Goal: Navigation & Orientation: Find specific page/section

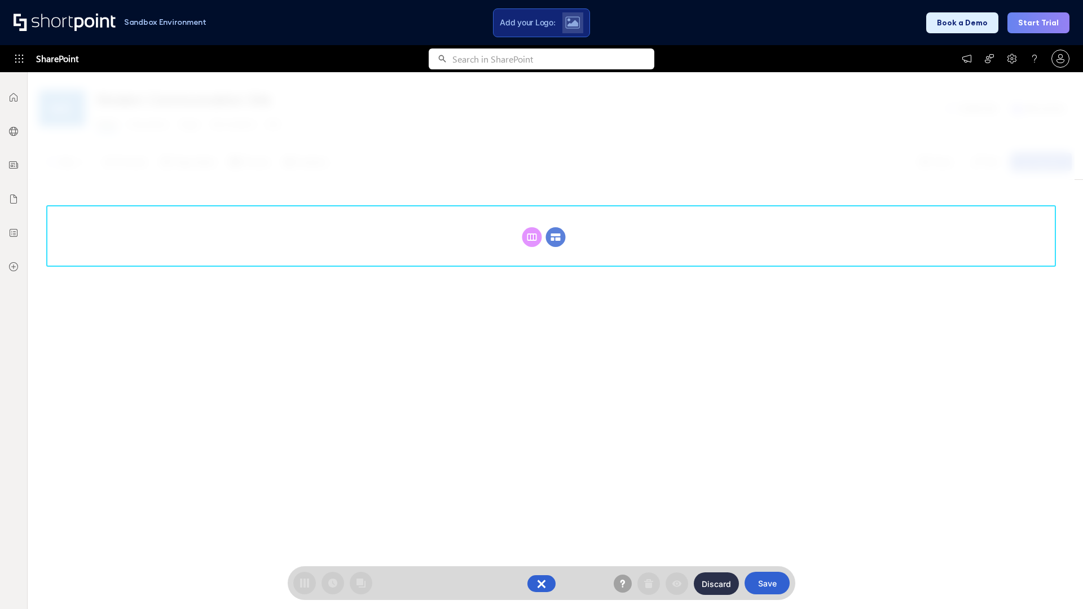
click at [555, 237] on circle at bounding box center [556, 237] width 20 height 20
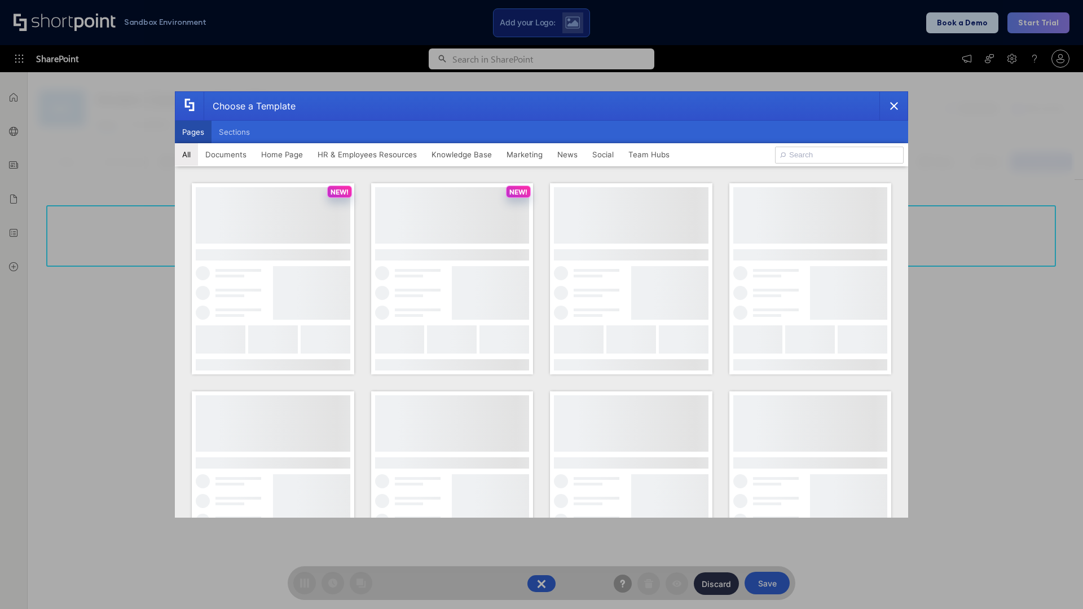
click at [193, 132] on button "Pages" at bounding box center [193, 132] width 37 height 23
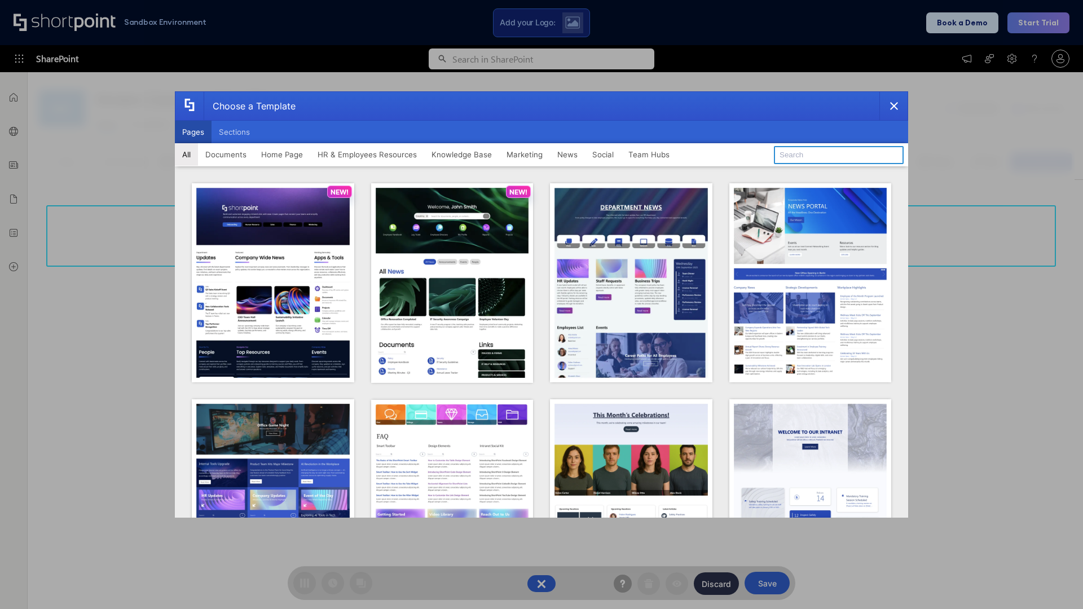
type input "Documents 2"
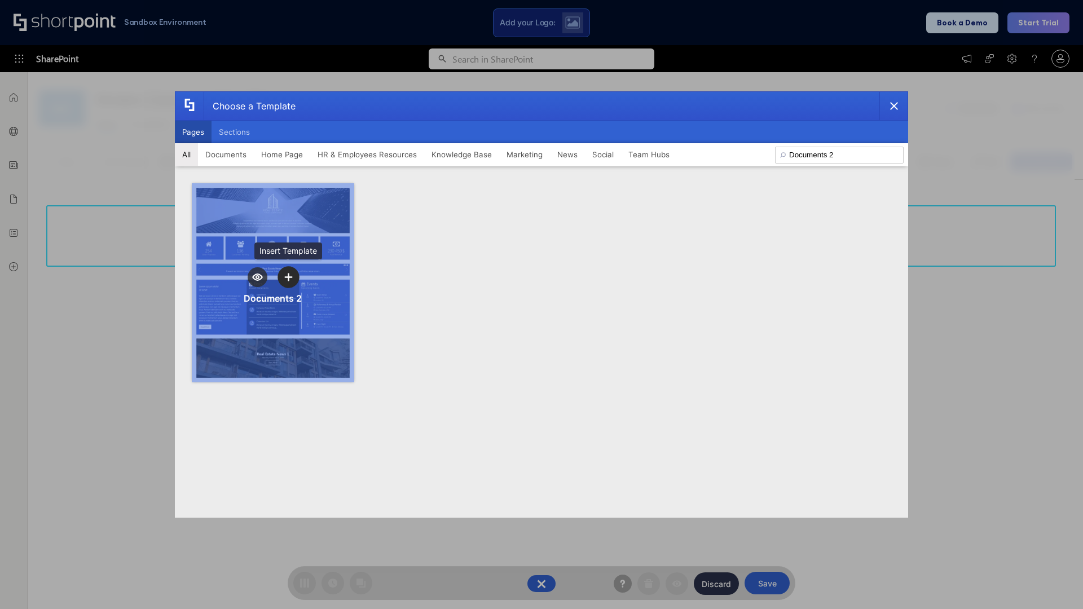
click at [288, 277] on icon "template selector" at bounding box center [288, 277] width 8 height 8
